Goal: Find specific page/section: Find specific page/section

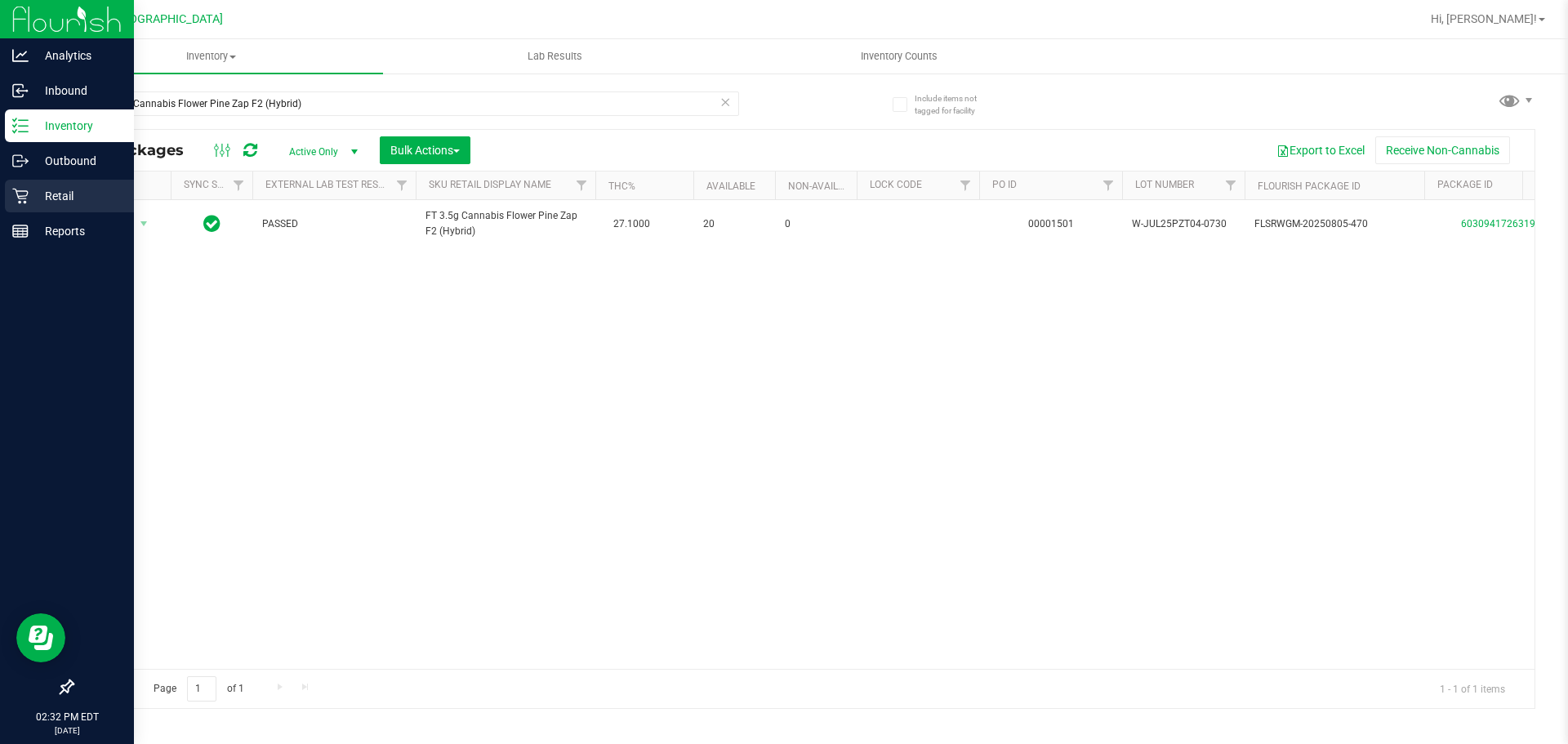
click at [1, 202] on link "Retail" at bounding box center [67, 197] width 134 height 35
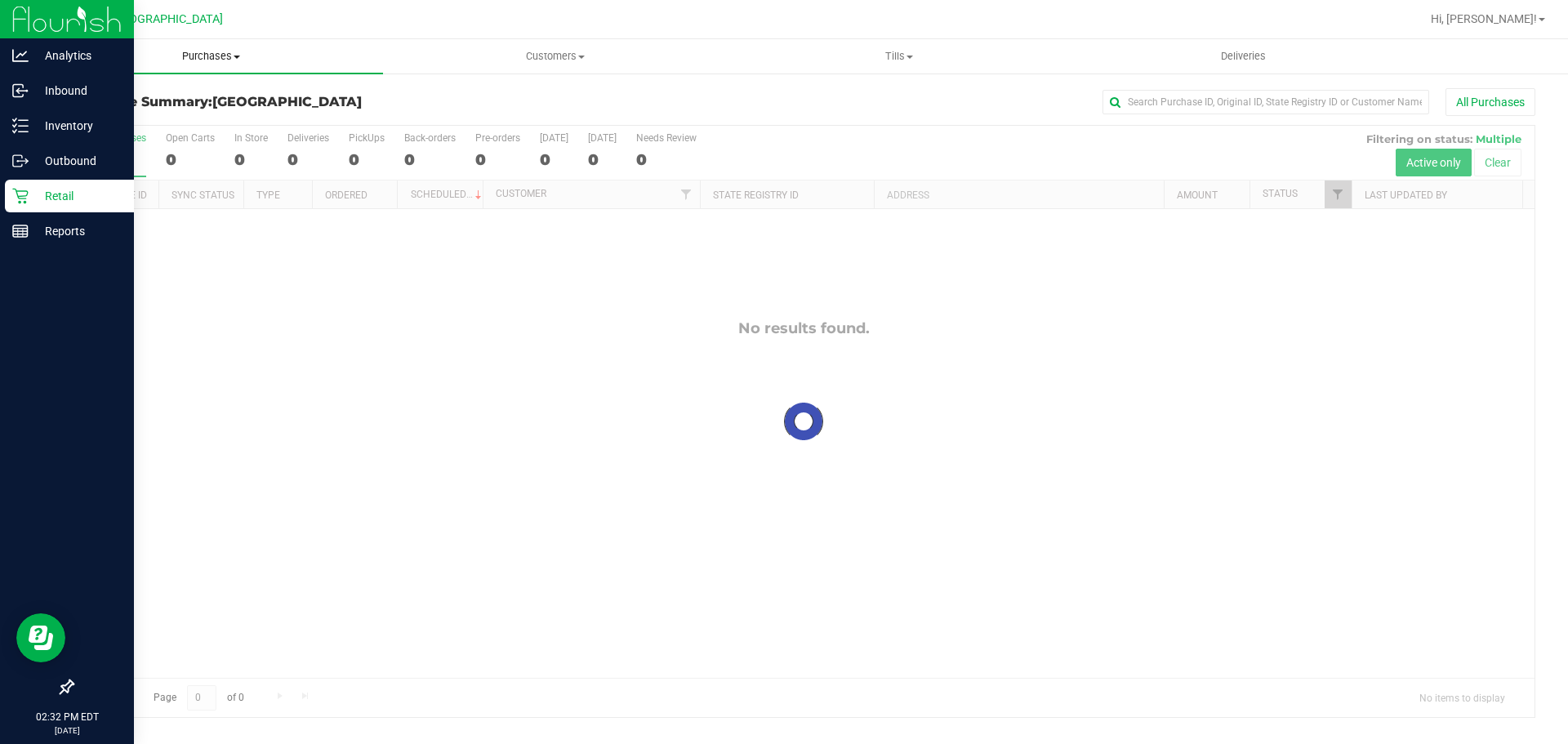
click at [219, 53] on span "Purchases" at bounding box center [211, 57] width 344 height 15
click at [155, 121] on li "Fulfillment" at bounding box center [211, 118] width 344 height 19
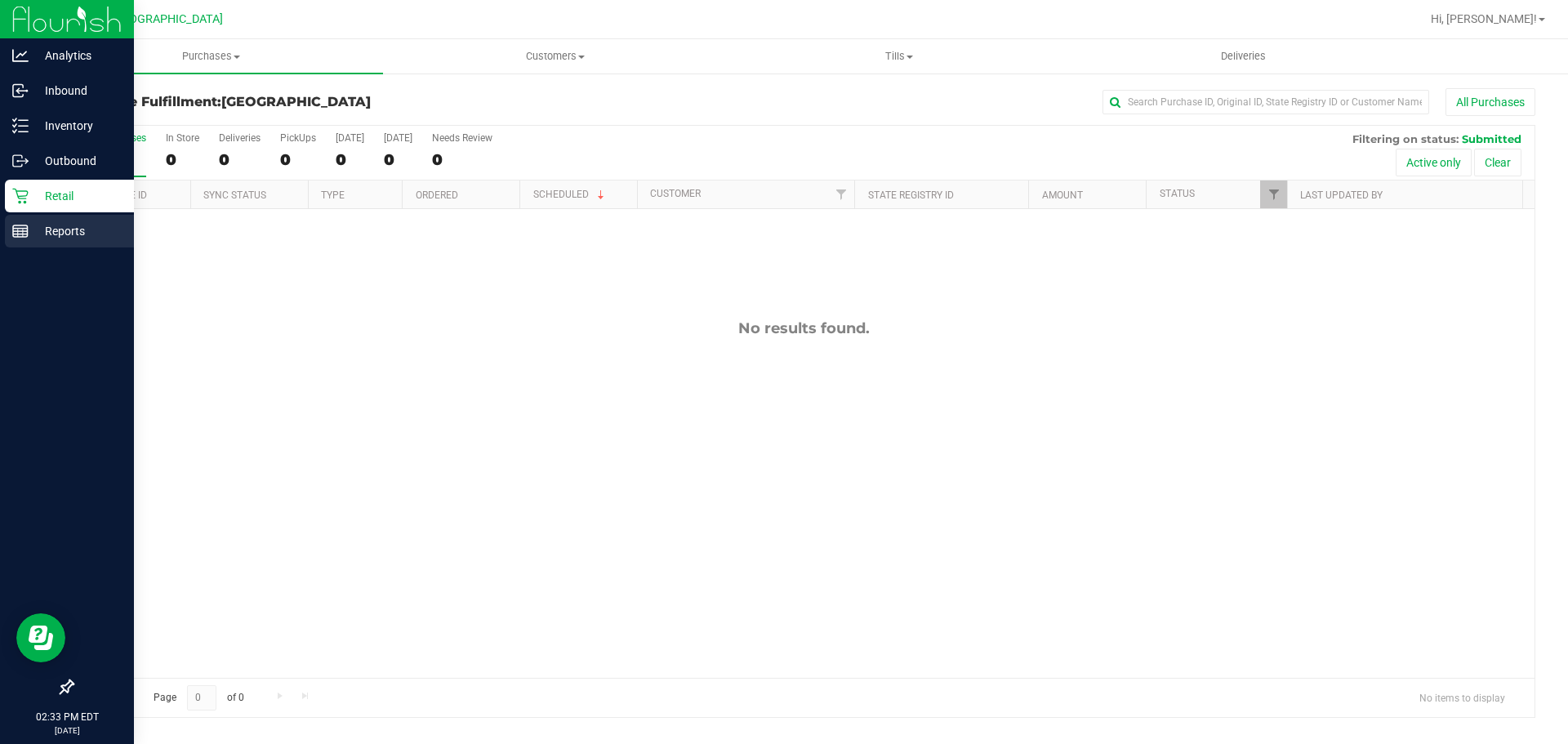
click at [33, 233] on p "Reports" at bounding box center [77, 231] width 98 height 19
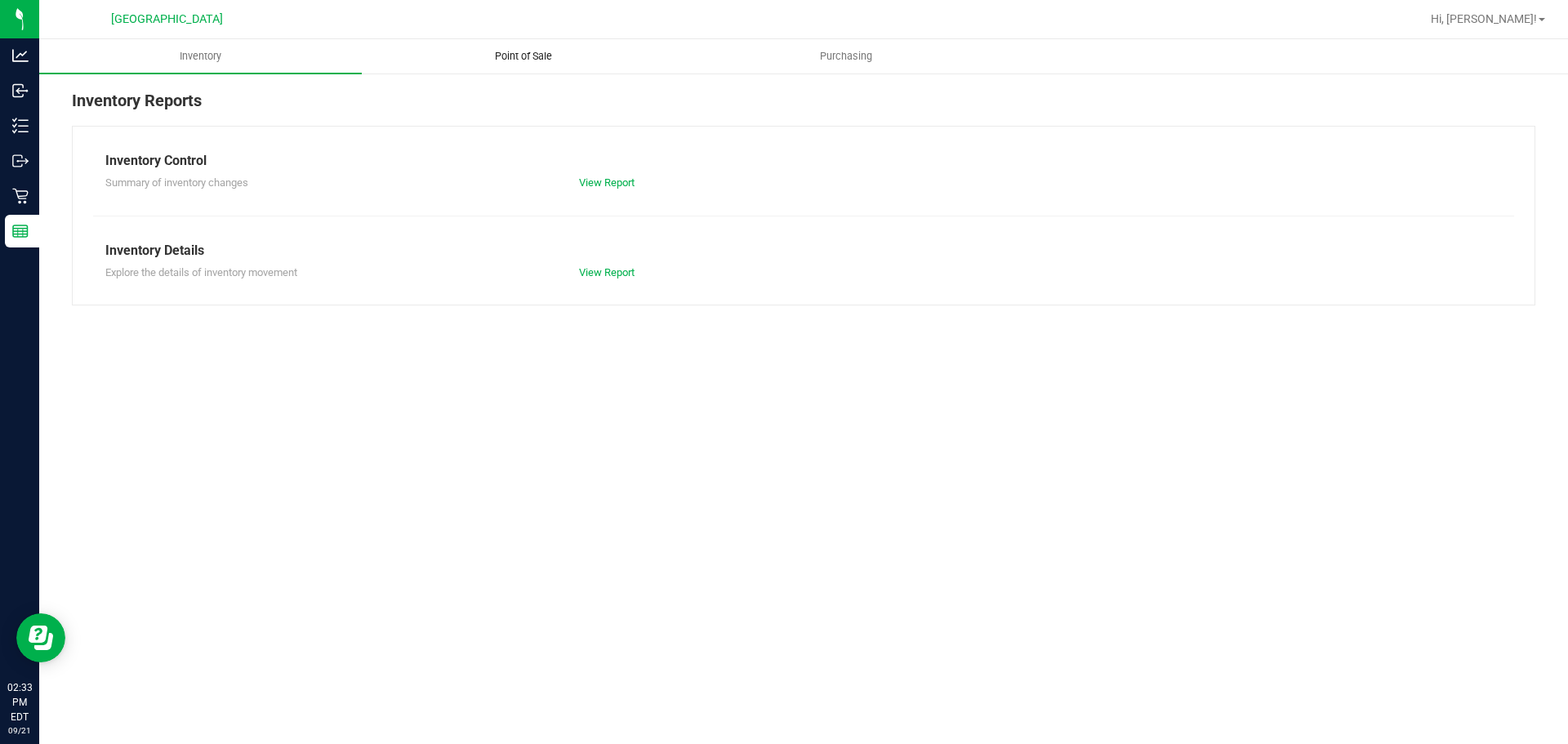
click at [555, 55] on span "Point of Sale" at bounding box center [523, 57] width 101 height 15
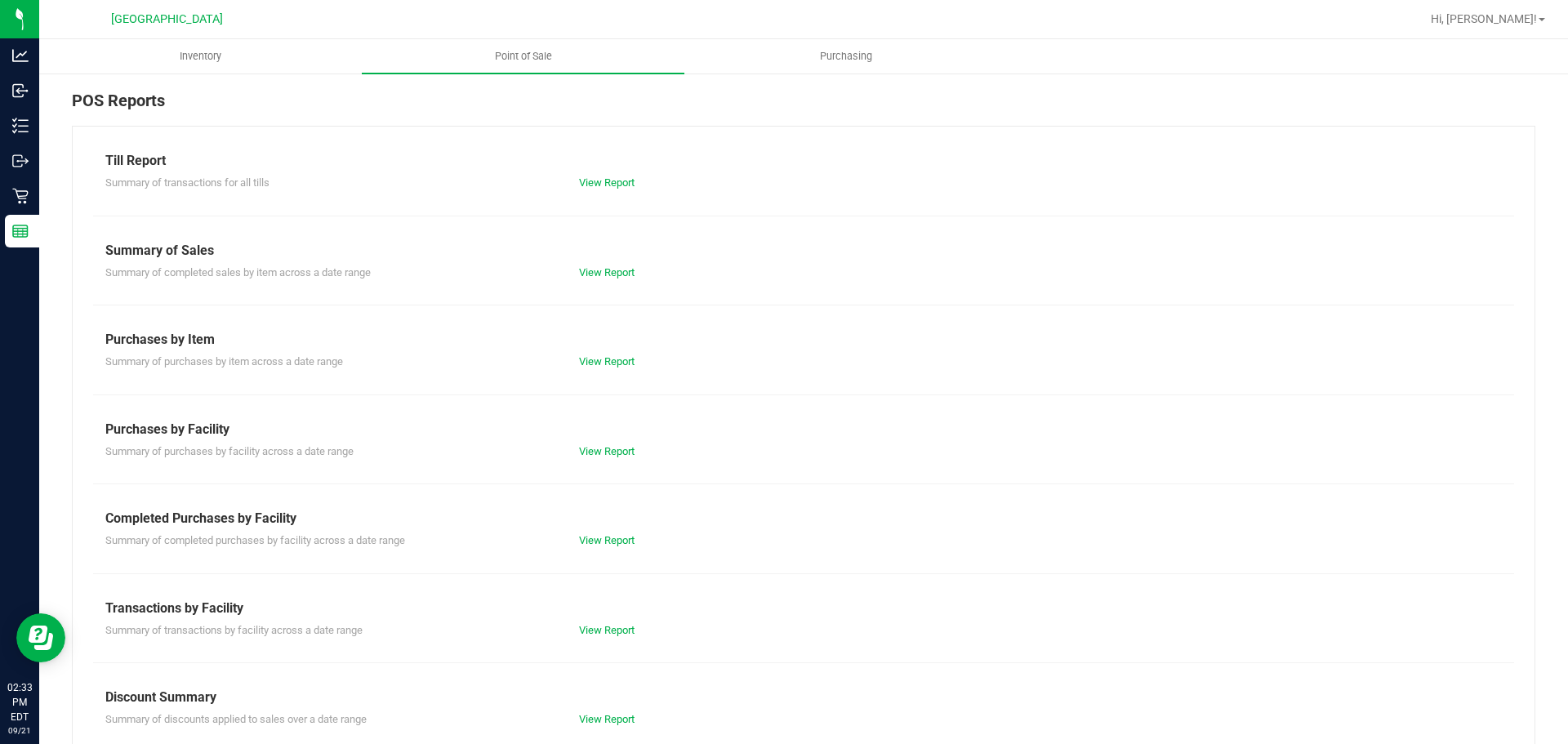
click at [584, 636] on div "View Report" at bounding box center [685, 630] width 237 height 17
click at [589, 631] on link "View Report" at bounding box center [606, 629] width 55 height 13
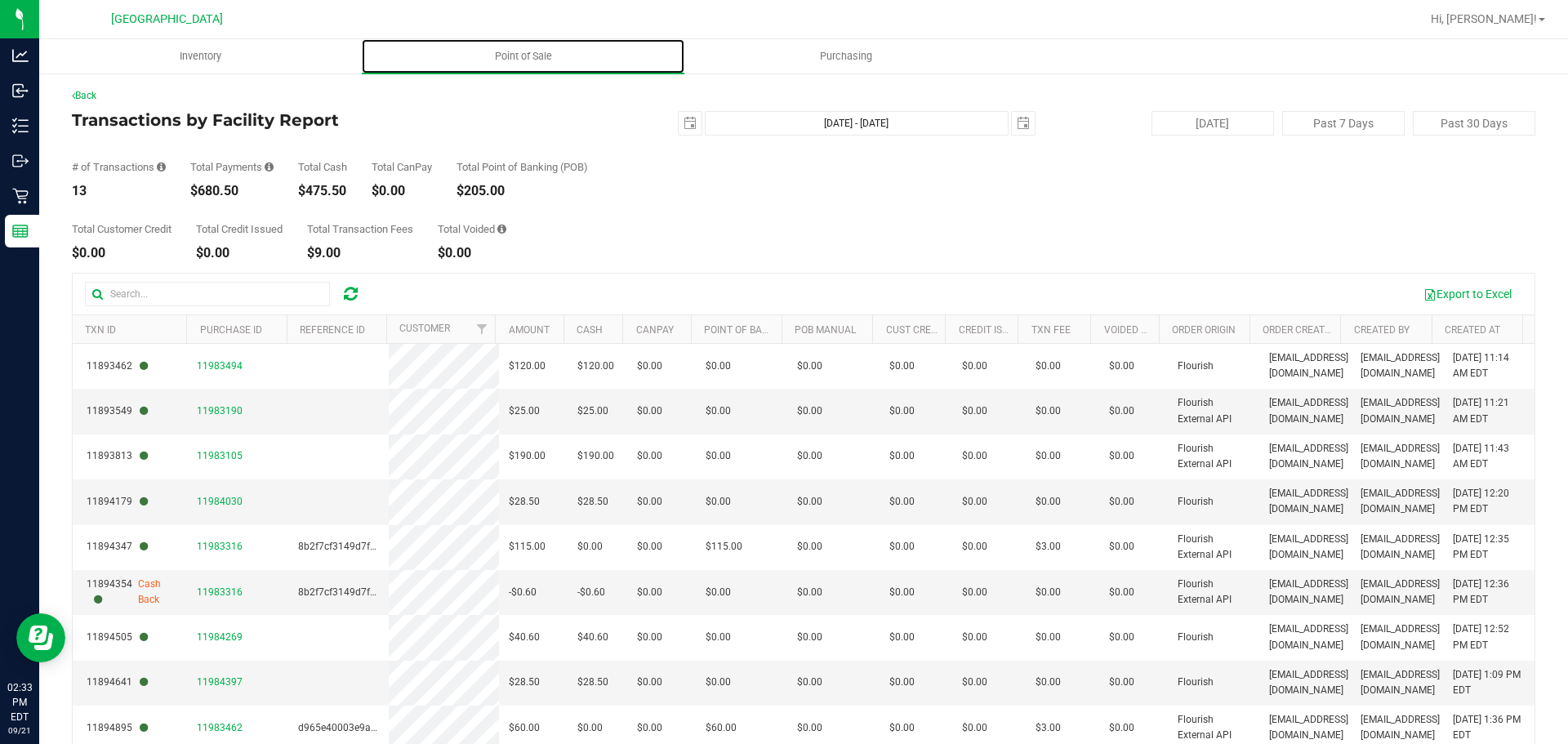
click at [472, 76] on reports "Inventory Point of Sale Purchasing Back Transactions by Facility Report [DATE] …" at bounding box center [804, 454] width 1529 height 829
click at [94, 92] on link "Back" at bounding box center [84, 95] width 24 height 12
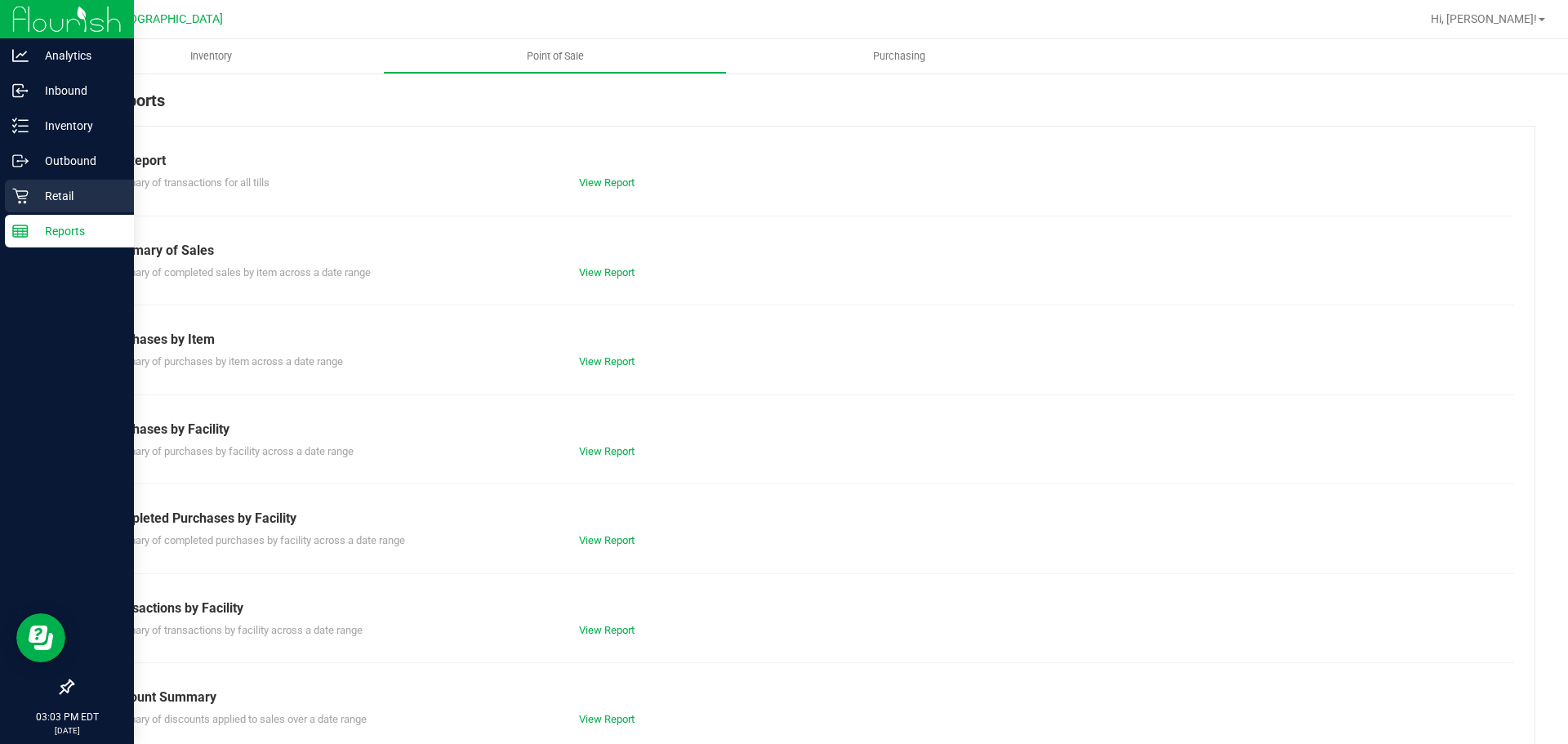
click at [32, 200] on p "Retail" at bounding box center [77, 196] width 98 height 19
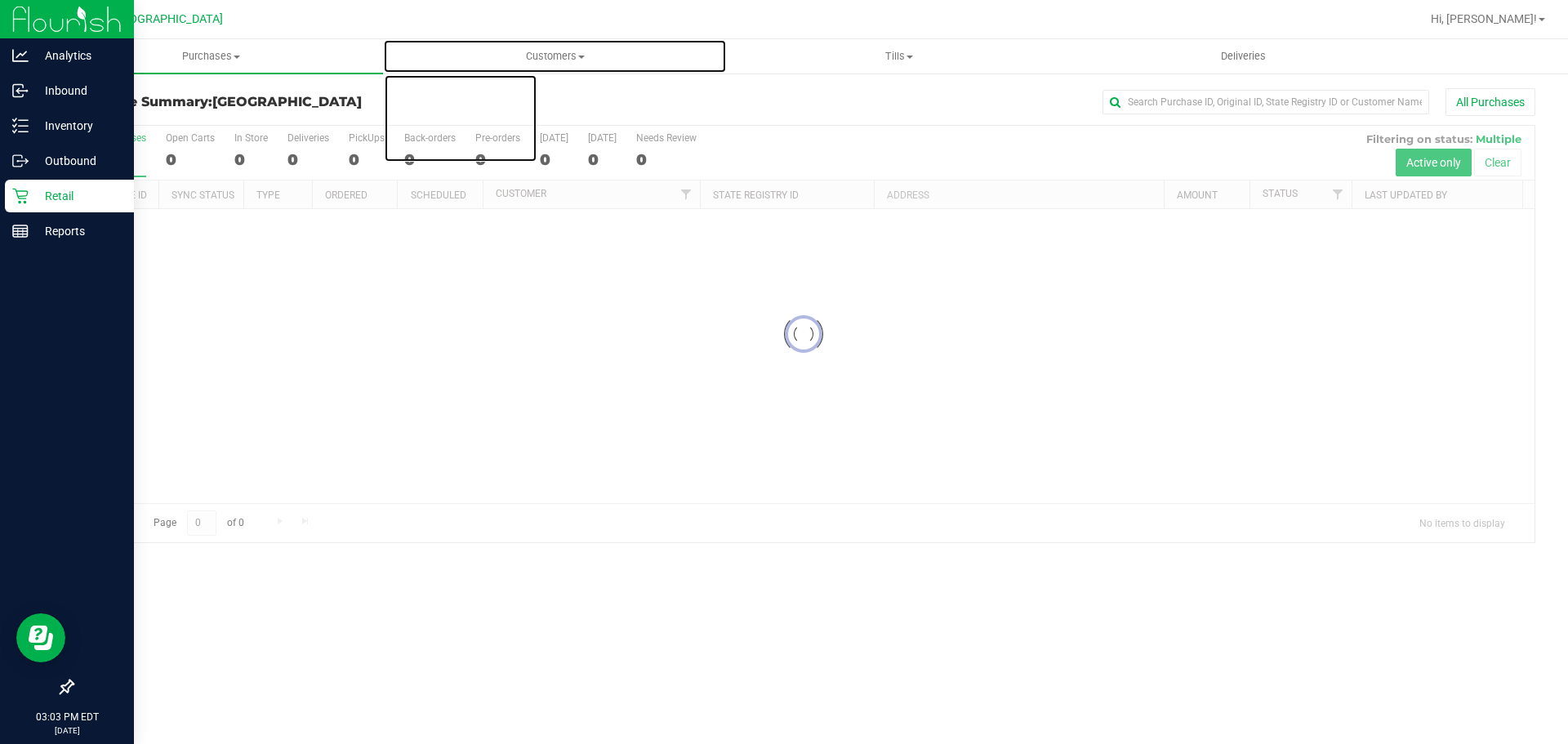
click at [563, 58] on span "Customers" at bounding box center [554, 57] width 342 height 15
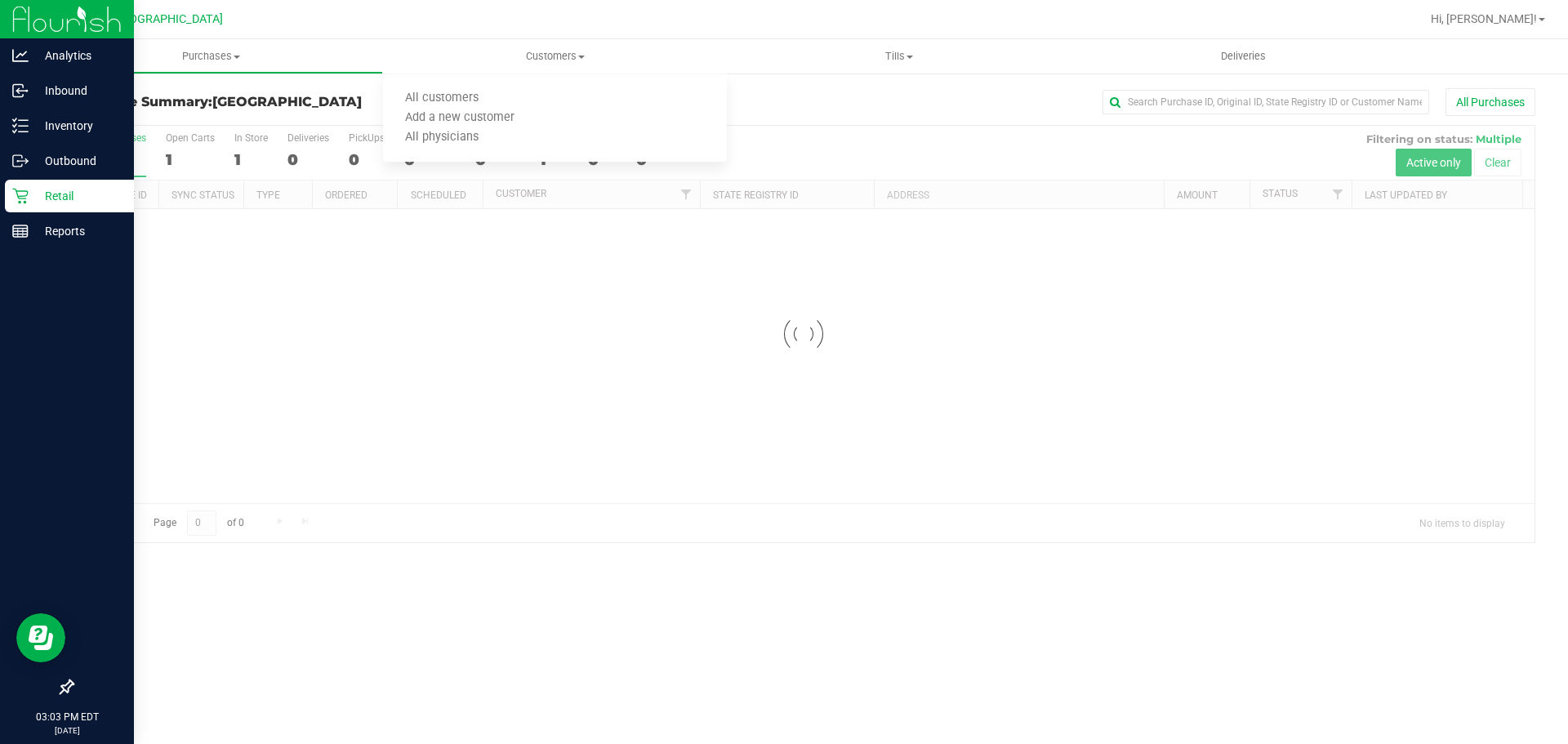
click at [587, 308] on div at bounding box center [804, 334] width 1462 height 416
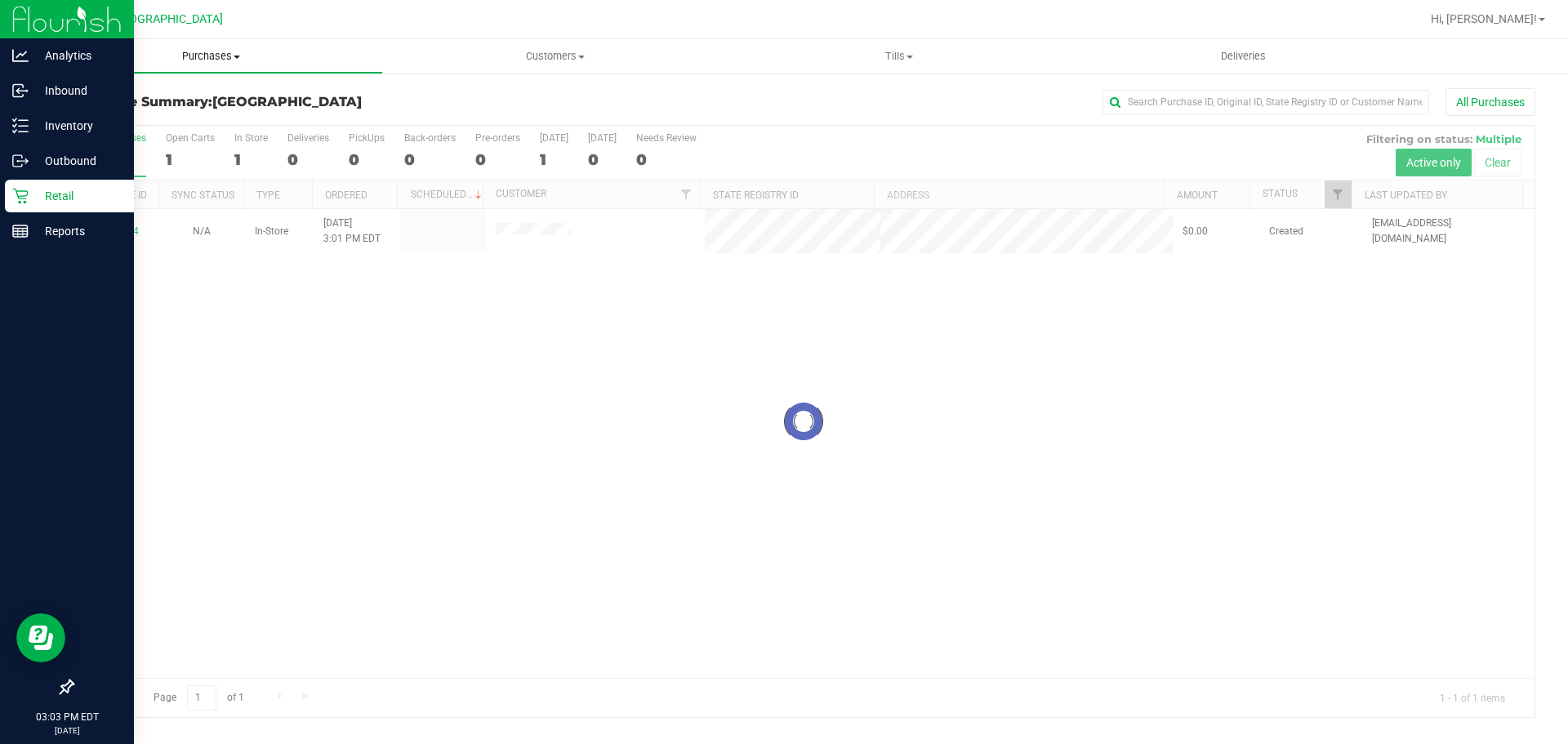
click at [229, 43] on uib-tab-heading "Purchases Summary of purchases Fulfillment All purchases" at bounding box center [211, 56] width 342 height 33
click at [108, 117] on span "Fulfillment" at bounding box center [89, 118] width 101 height 14
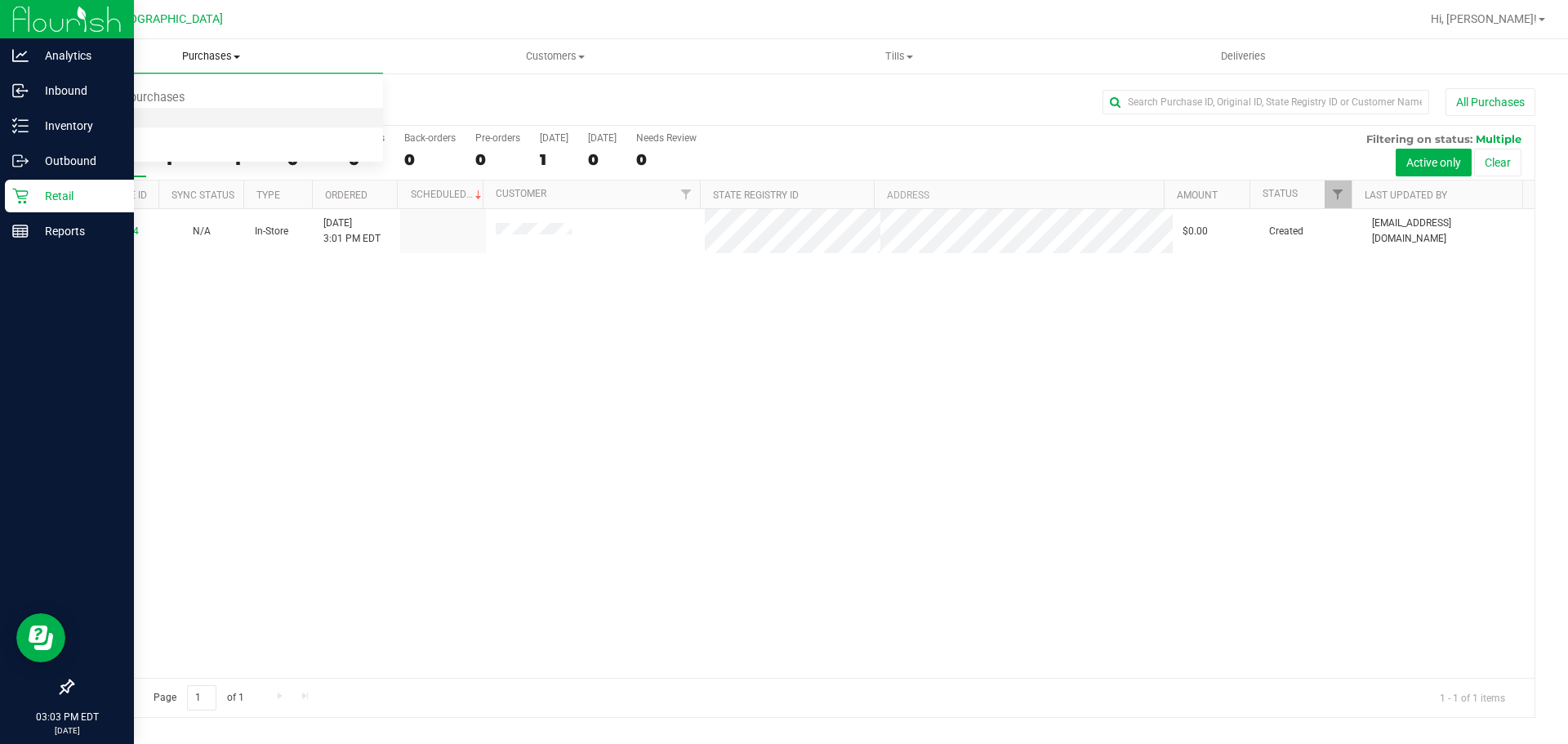
click at [263, 121] on li "Fulfillment" at bounding box center [211, 118] width 344 height 19
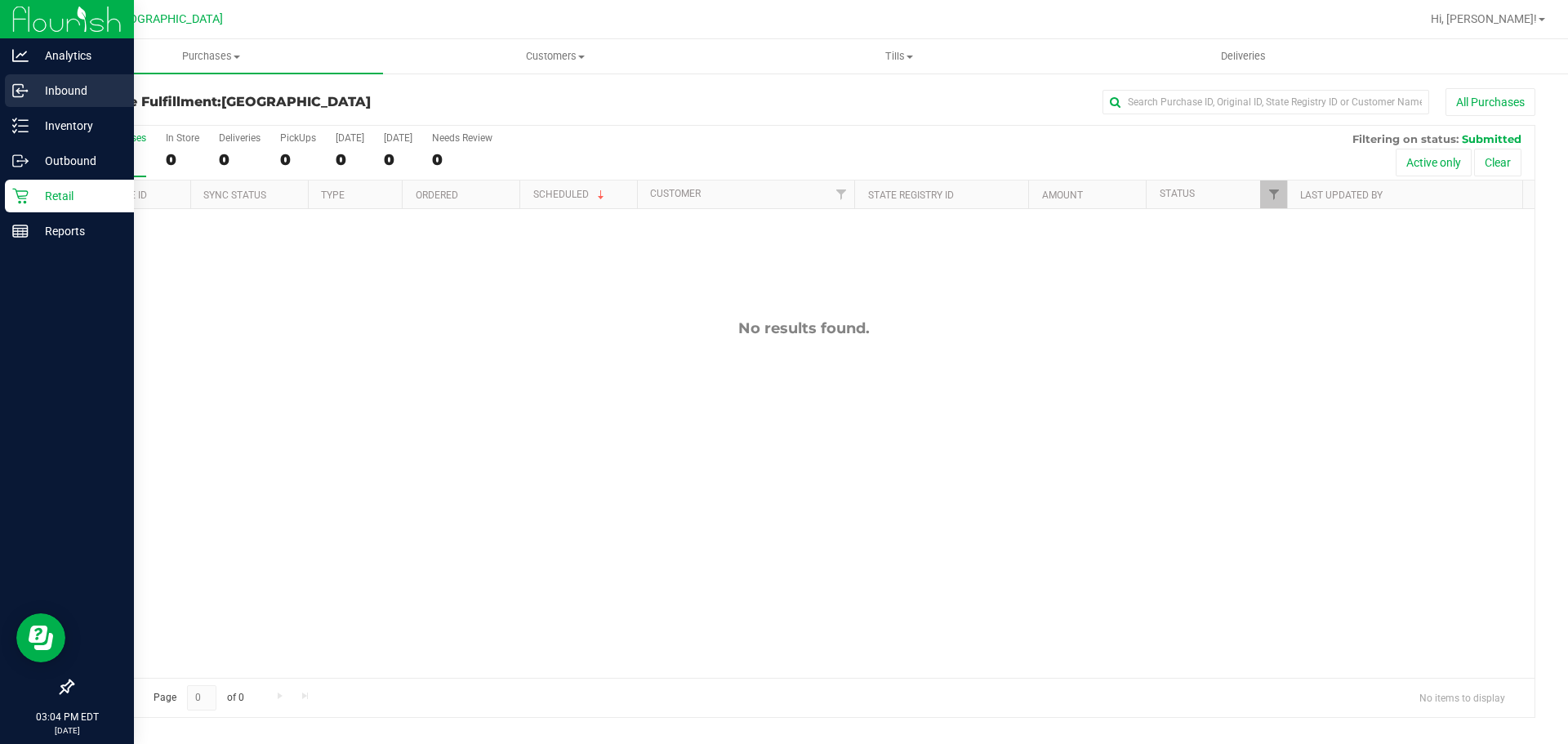
click at [8, 90] on div "Inbound" at bounding box center [69, 90] width 129 height 33
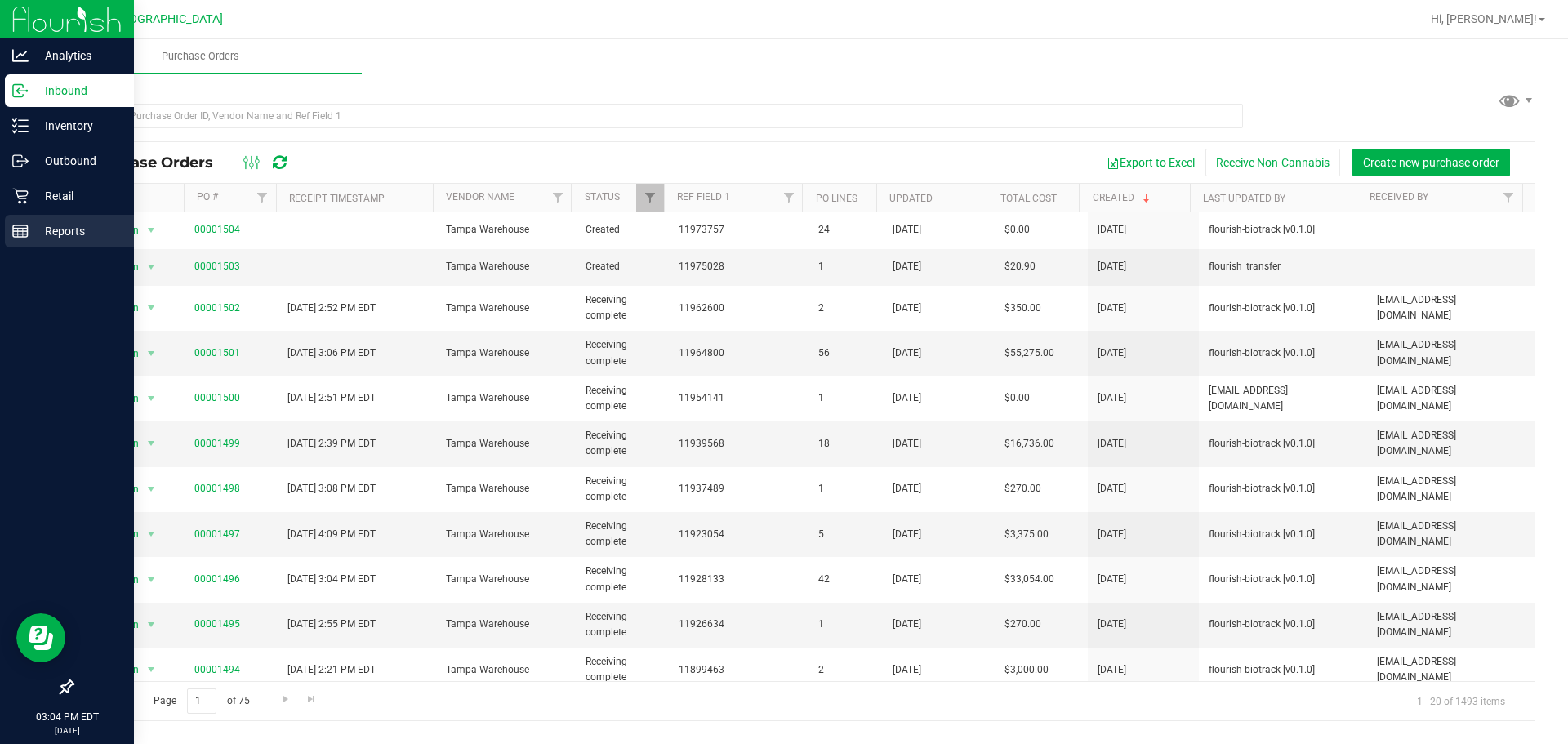
click at [3, 225] on link "Reports" at bounding box center [67, 232] width 134 height 35
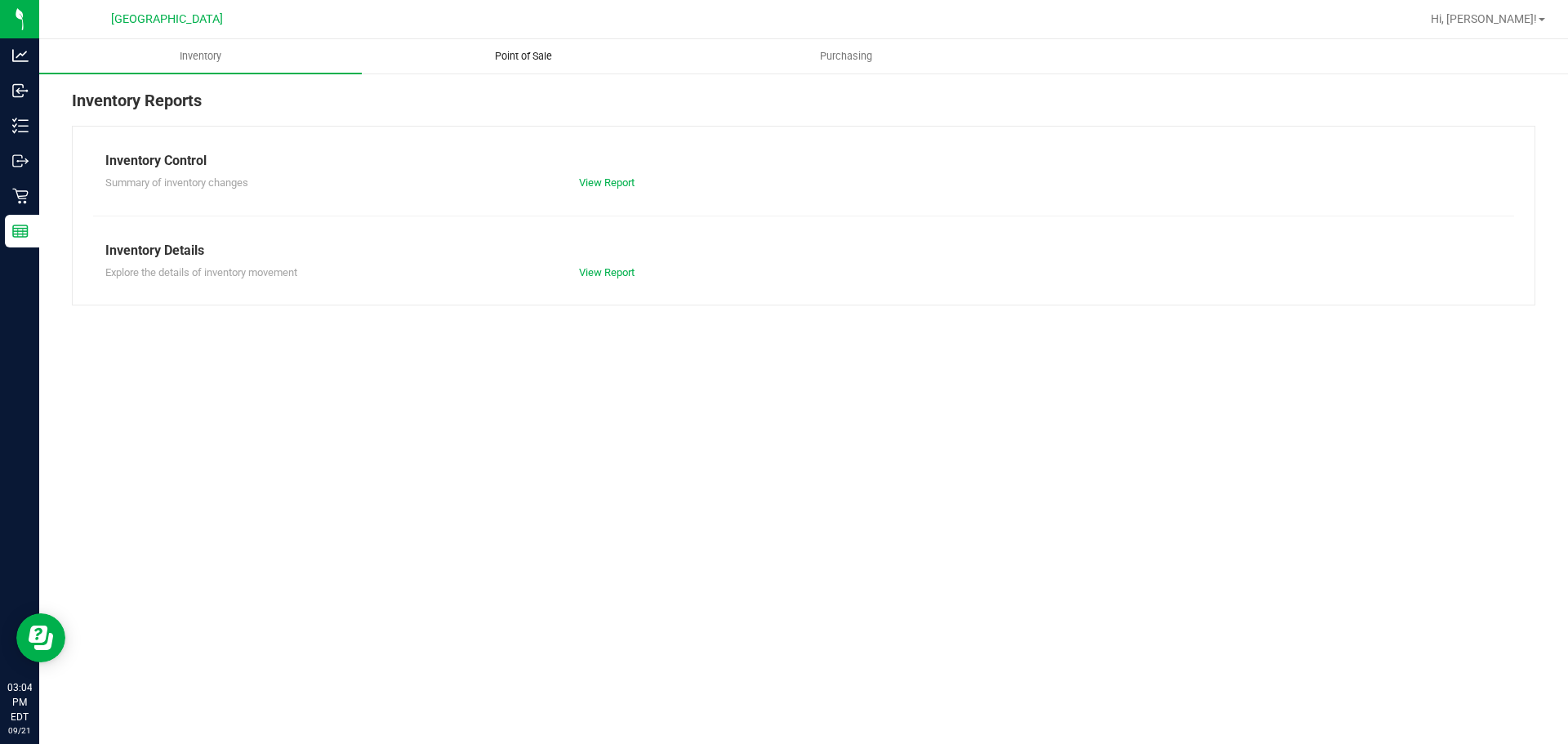
click at [518, 44] on uib-tab-heading "Point of Sale" at bounding box center [524, 56] width 321 height 33
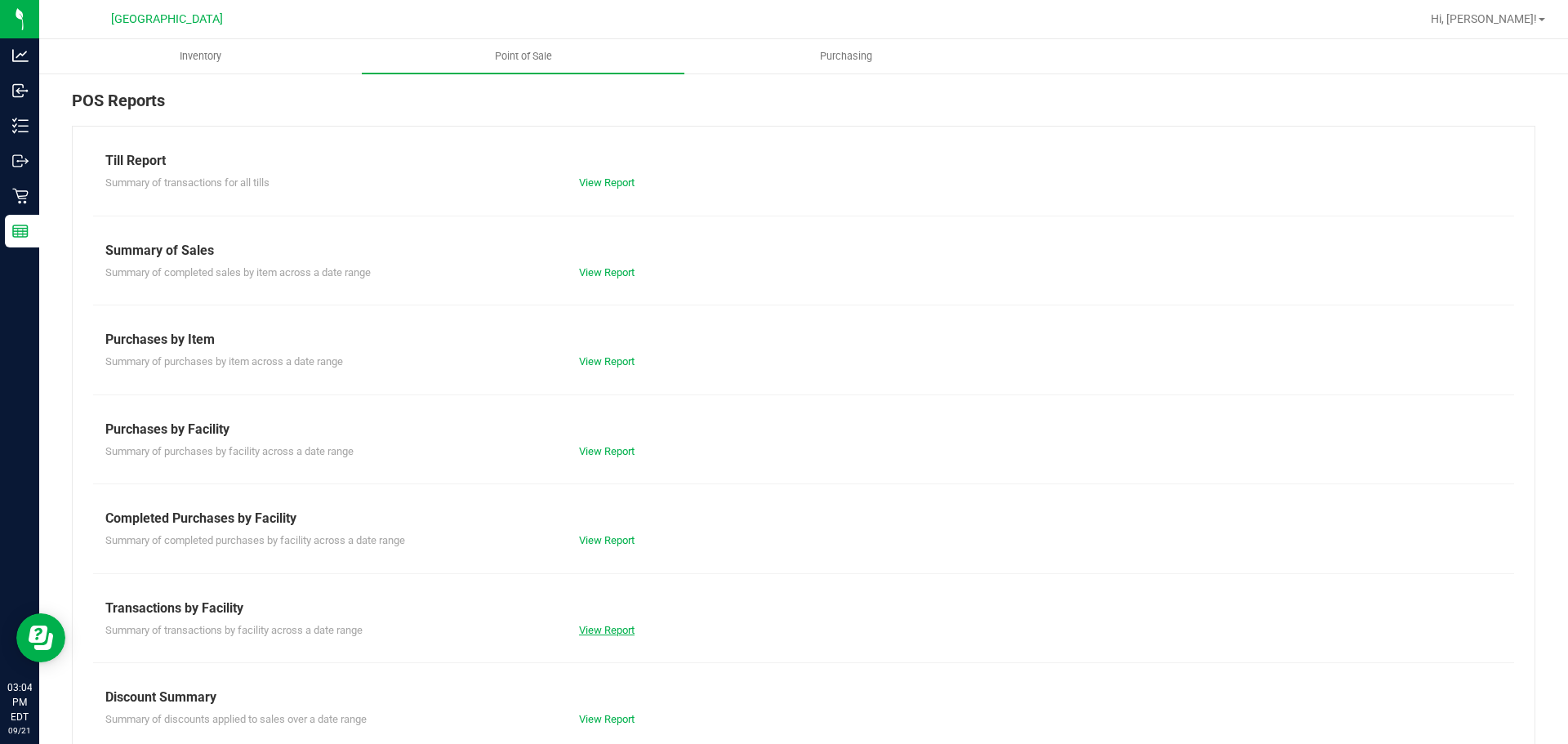
click at [589, 629] on link "View Report" at bounding box center [606, 629] width 55 height 13
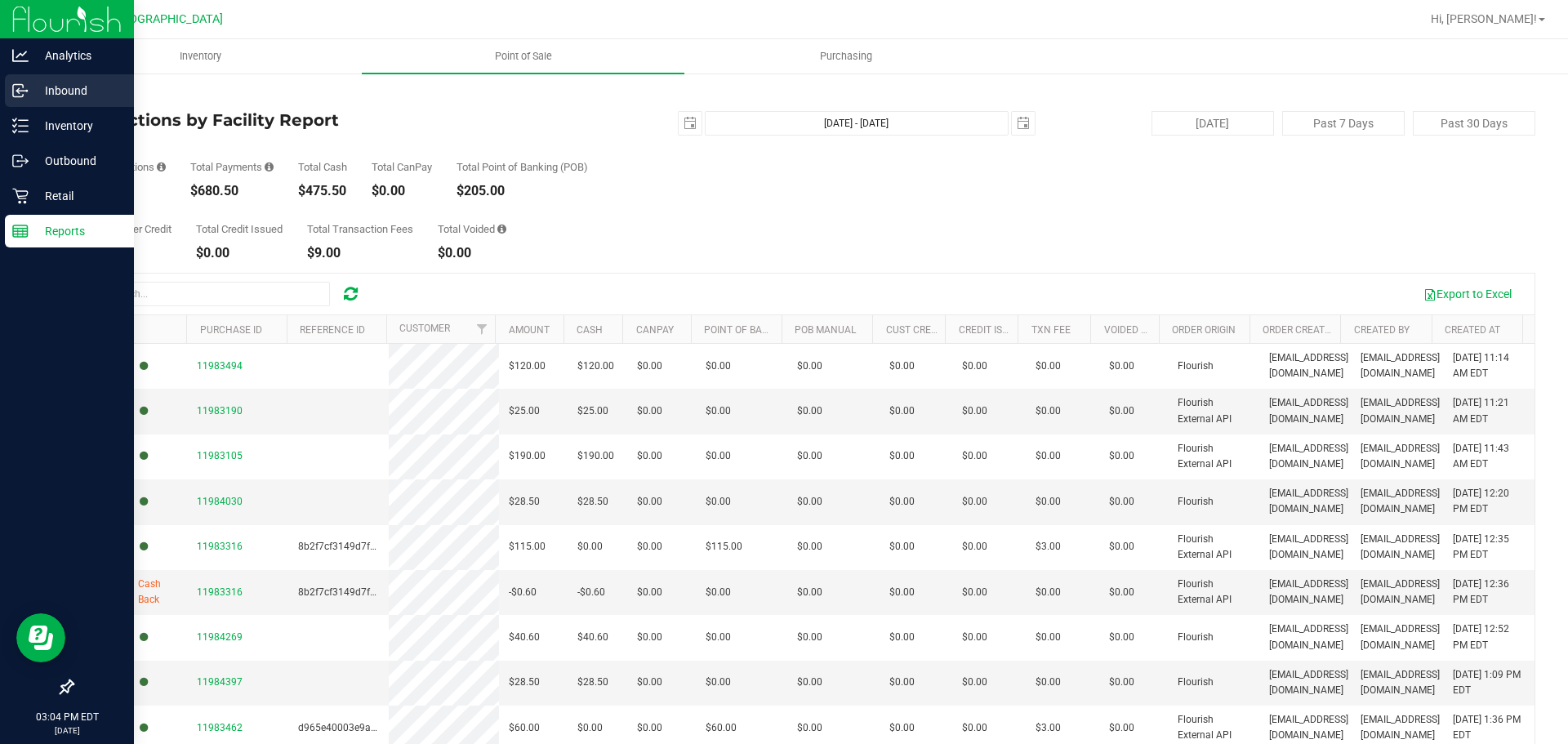
click at [37, 95] on p "Inbound" at bounding box center [77, 90] width 98 height 19
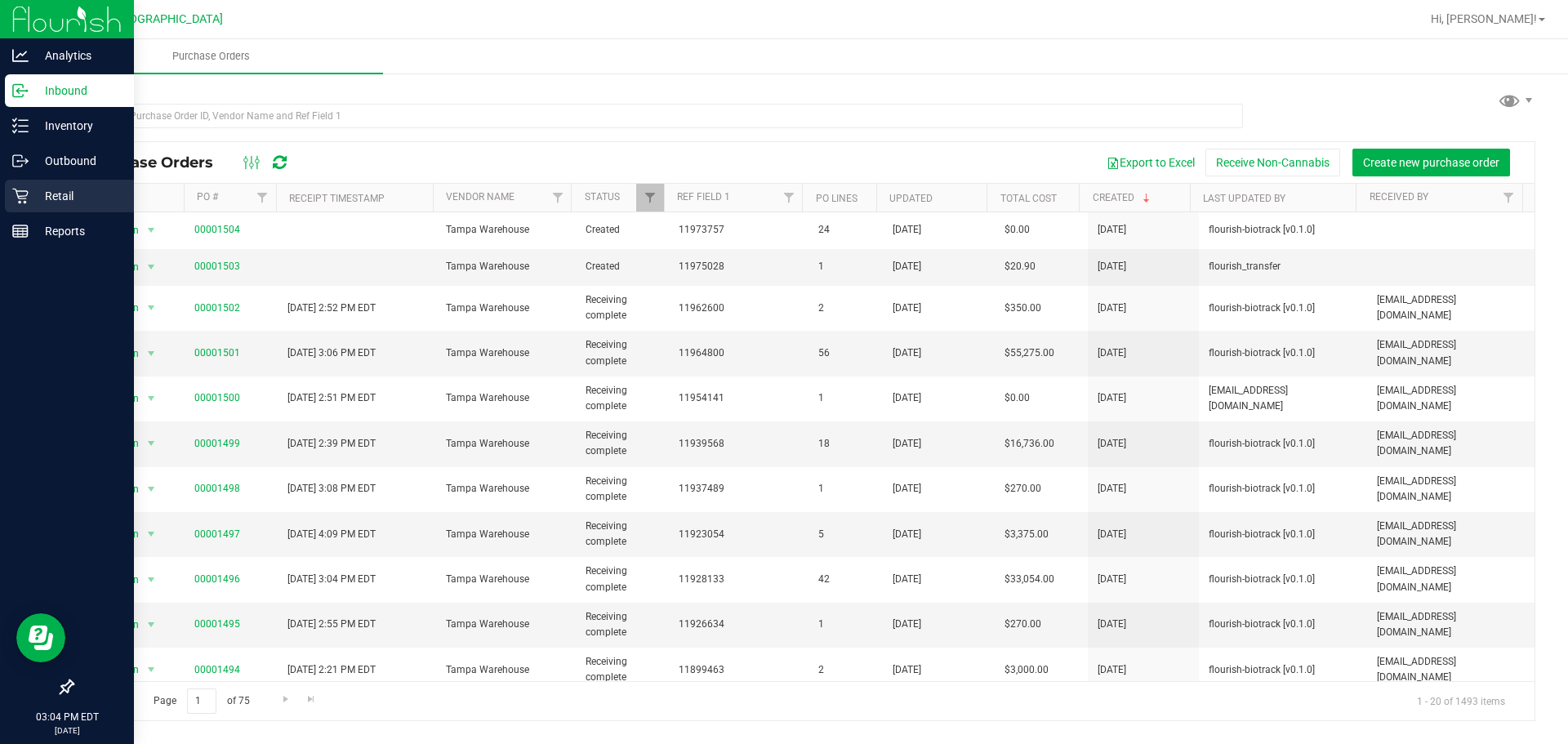
click at [4, 187] on link "Retail" at bounding box center [67, 197] width 134 height 35
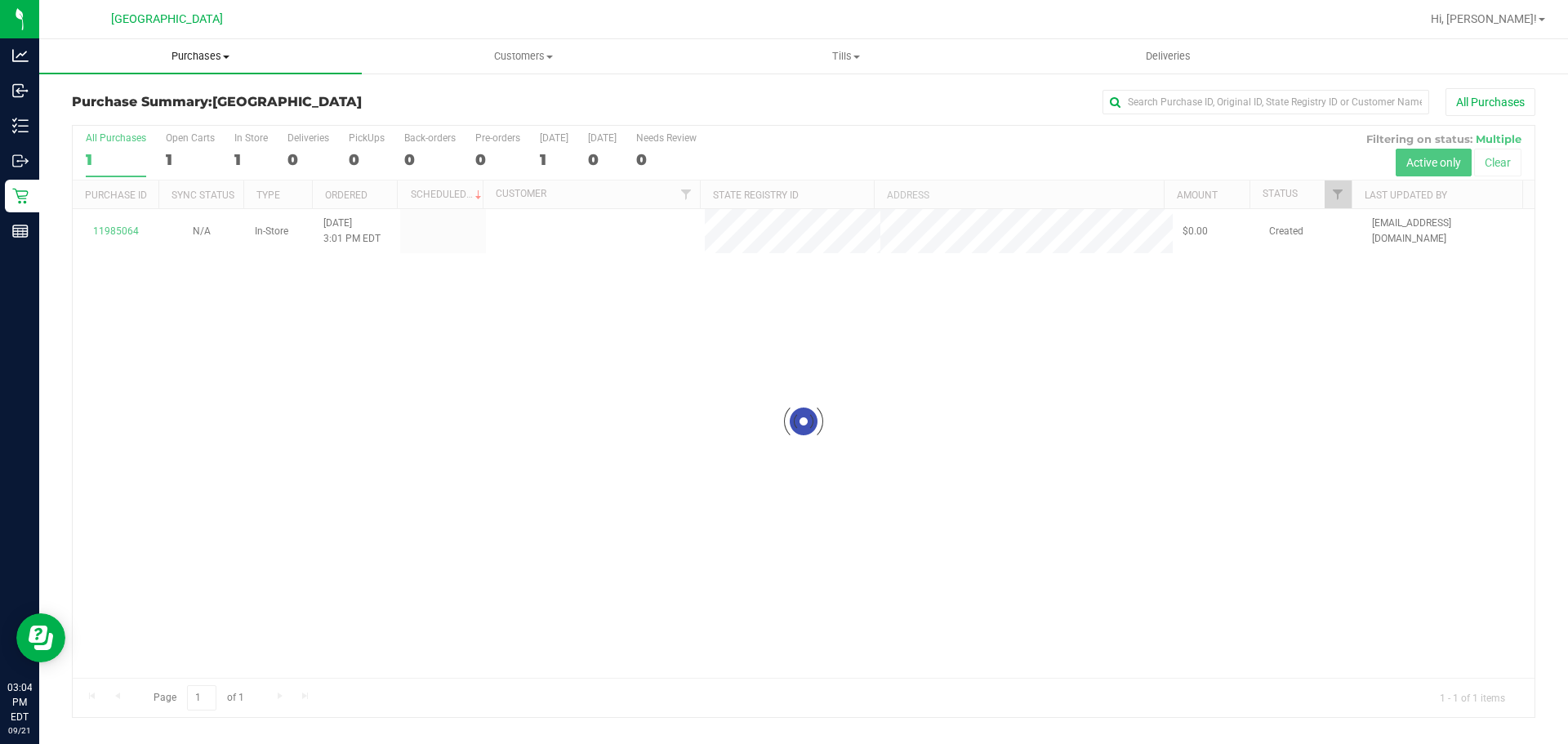
click at [206, 55] on span "Purchases" at bounding box center [201, 57] width 323 height 15
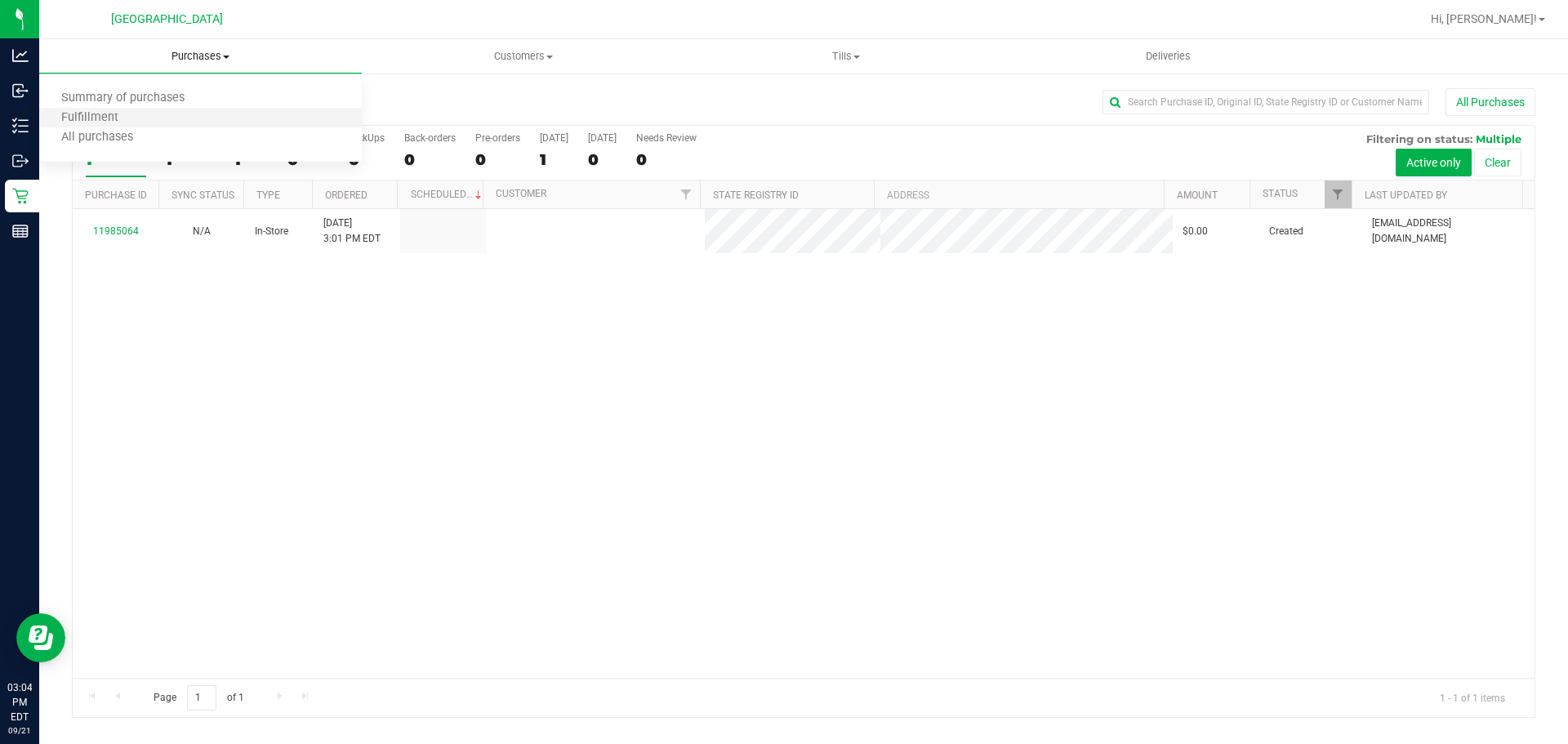
click at [113, 109] on li "Fulfillment" at bounding box center [201, 118] width 323 height 19
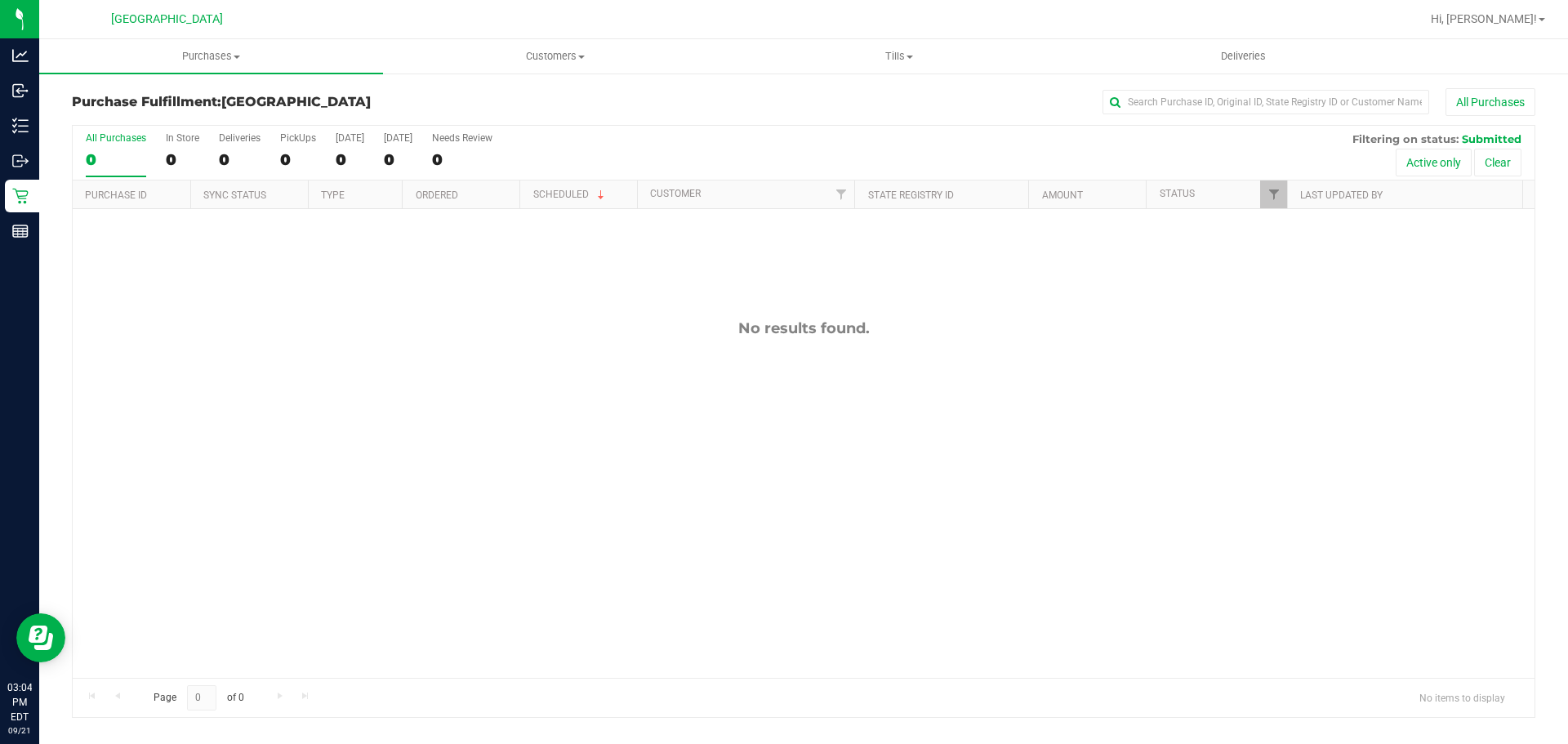
click at [353, 426] on div "No results found." at bounding box center [804, 498] width 1462 height 578
